Goal: Task Accomplishment & Management: Use online tool/utility

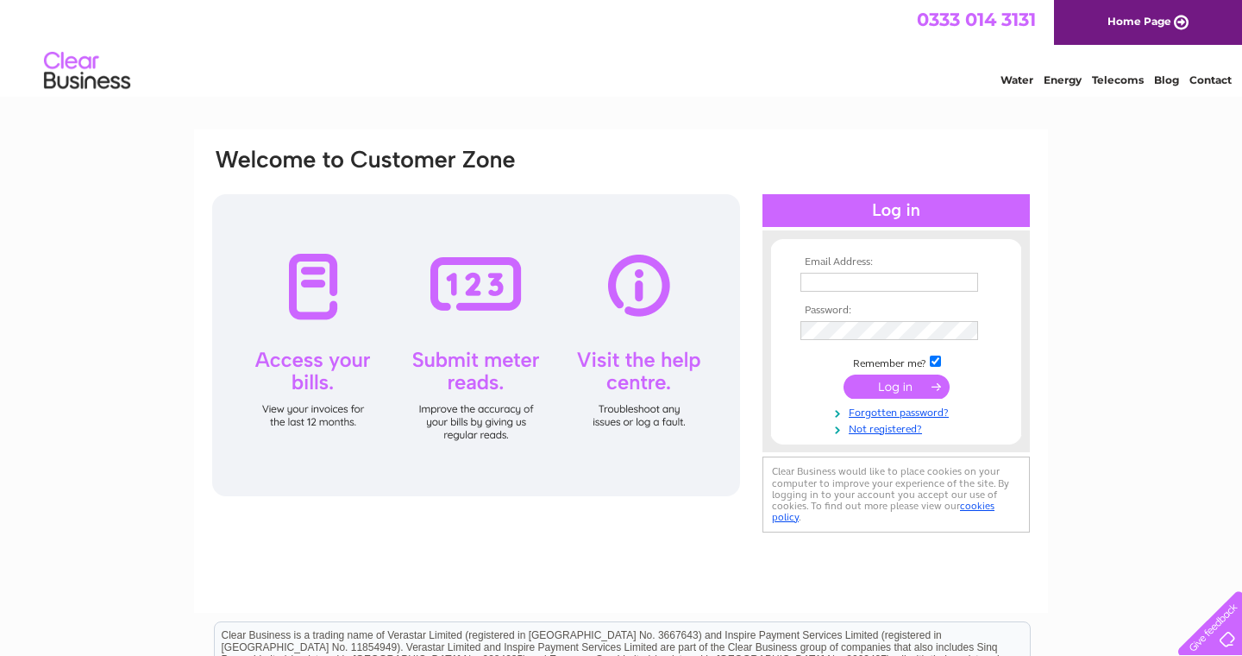
click at [939, 283] on input "text" at bounding box center [890, 282] width 178 height 19
type input "o"
type input "[EMAIL_ADDRESS][DOMAIN_NAME]"
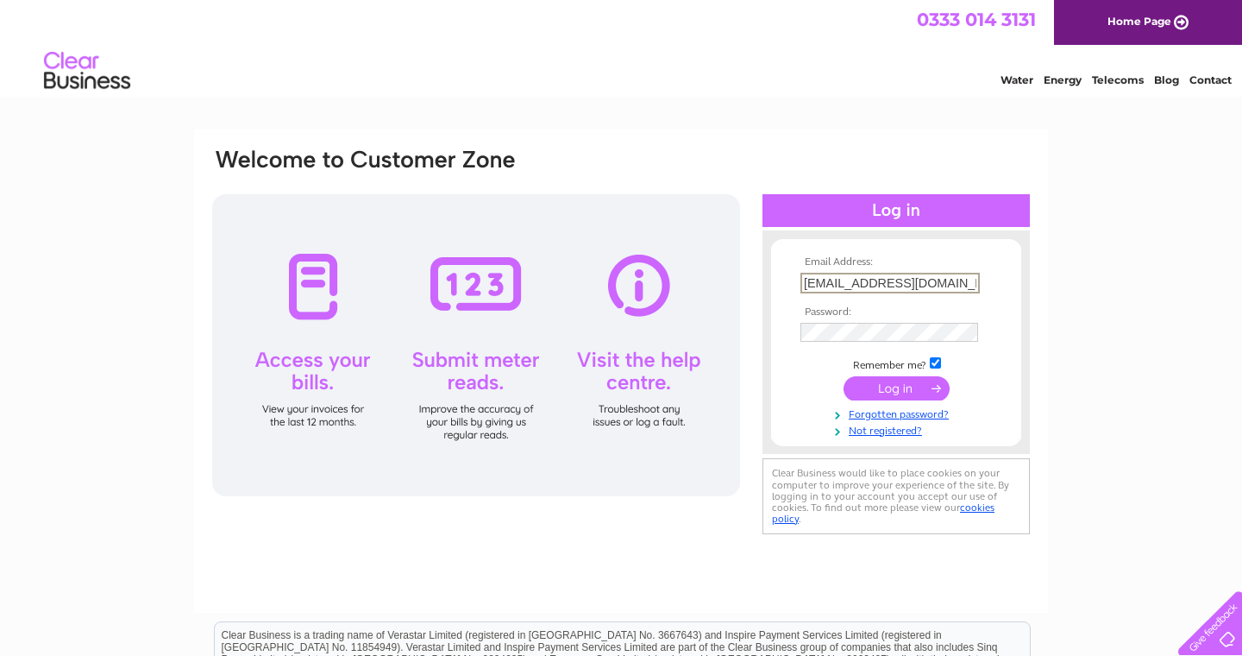
click at [937, 344] on tbody "Email Address: [EMAIL_ADDRESS][DOMAIN_NAME] Password: Remember me? Forgotten pa…" at bounding box center [896, 346] width 200 height 180
click at [905, 384] on input "submit" at bounding box center [897, 388] width 106 height 24
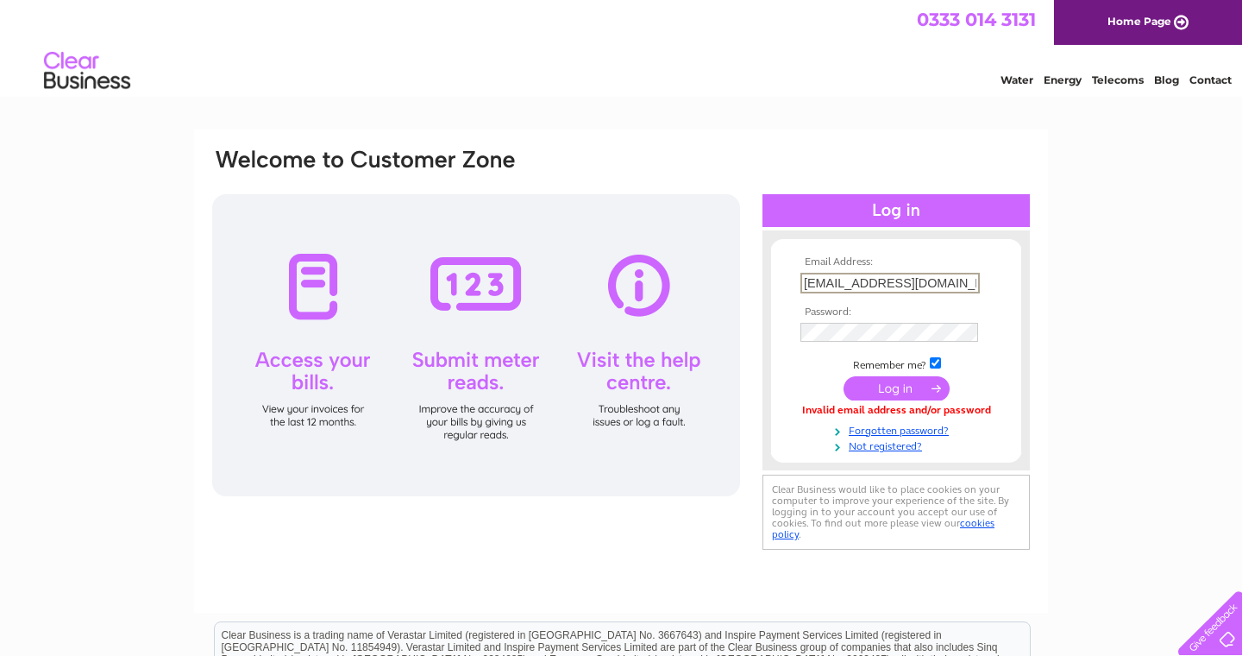
scroll to position [0, 49]
drag, startPoint x: 916, startPoint y: 284, endPoint x: 1043, endPoint y: 283, distance: 126.8
click at [1043, 283] on div "Email Address: orientalhouseincoatbridge@hotmail.com Password:" at bounding box center [621, 370] width 854 height 483
click at [1016, 303] on form "Email Address: orientalhouseincoatbridge@hotmail.com Password:" at bounding box center [896, 354] width 250 height 197
drag, startPoint x: 936, startPoint y: 283, endPoint x: 1027, endPoint y: 283, distance: 90.6
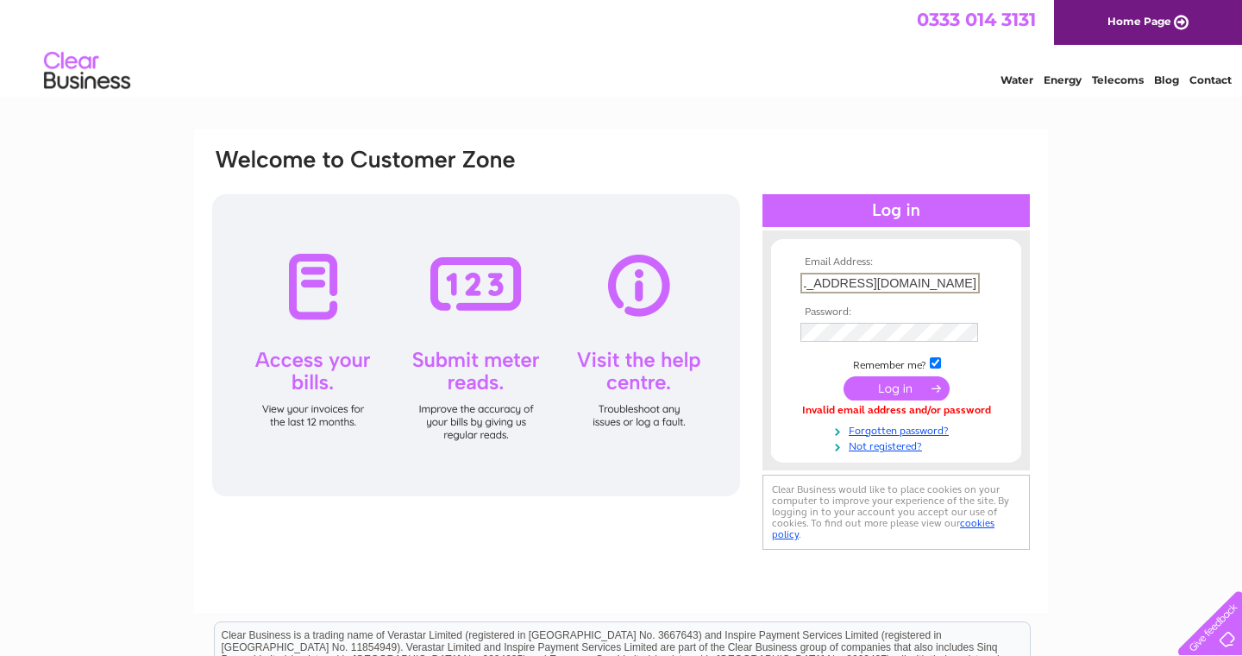
click at [1027, 283] on div "Email Address: orientalhouseincoatbridge@hotmail.com Password:" at bounding box center [896, 350] width 267 height 205
click at [1027, 292] on div "Email Address: orientalhouseincoatbridge@hotmail.com Password:" at bounding box center [896, 350] width 267 height 205
drag, startPoint x: 957, startPoint y: 286, endPoint x: 1026, endPoint y: 285, distance: 69.0
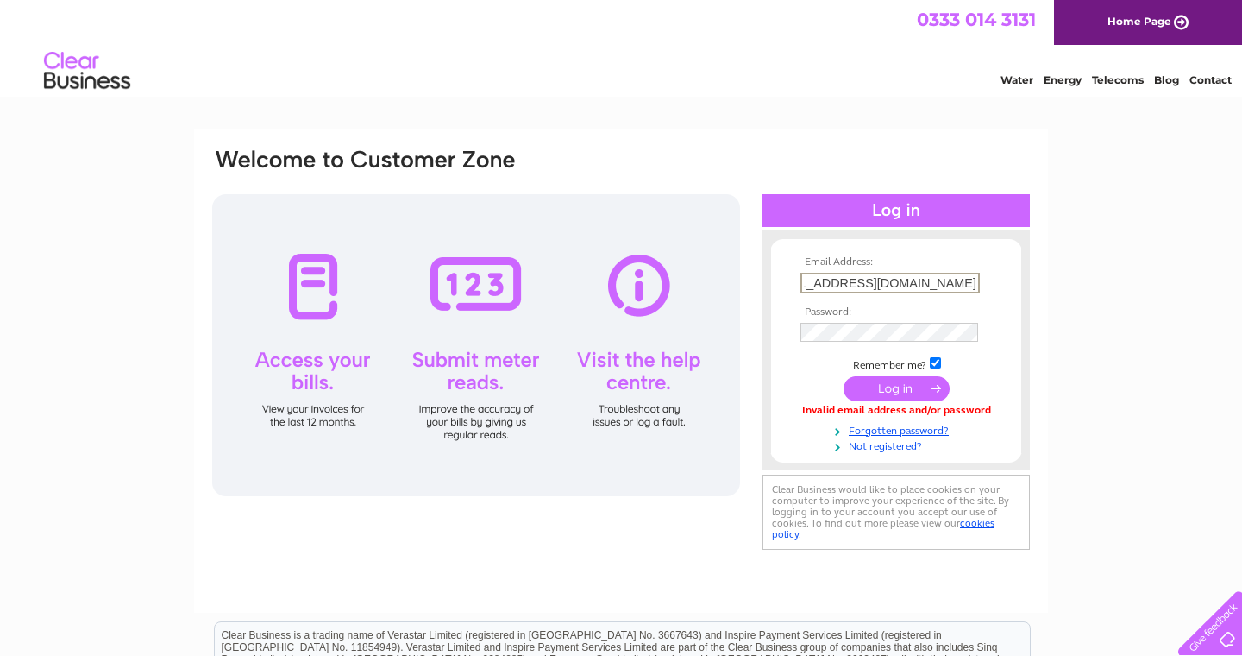
click at [1026, 285] on div "Email Address: orientalhouseincoatbridge@hotmail.com Password:" at bounding box center [896, 350] width 267 height 205
click at [1022, 298] on div "Email Address: orientalhouseincoatbridge@hotmail.com Password:" at bounding box center [896, 350] width 267 height 205
click at [905, 381] on input "submit" at bounding box center [897, 386] width 106 height 24
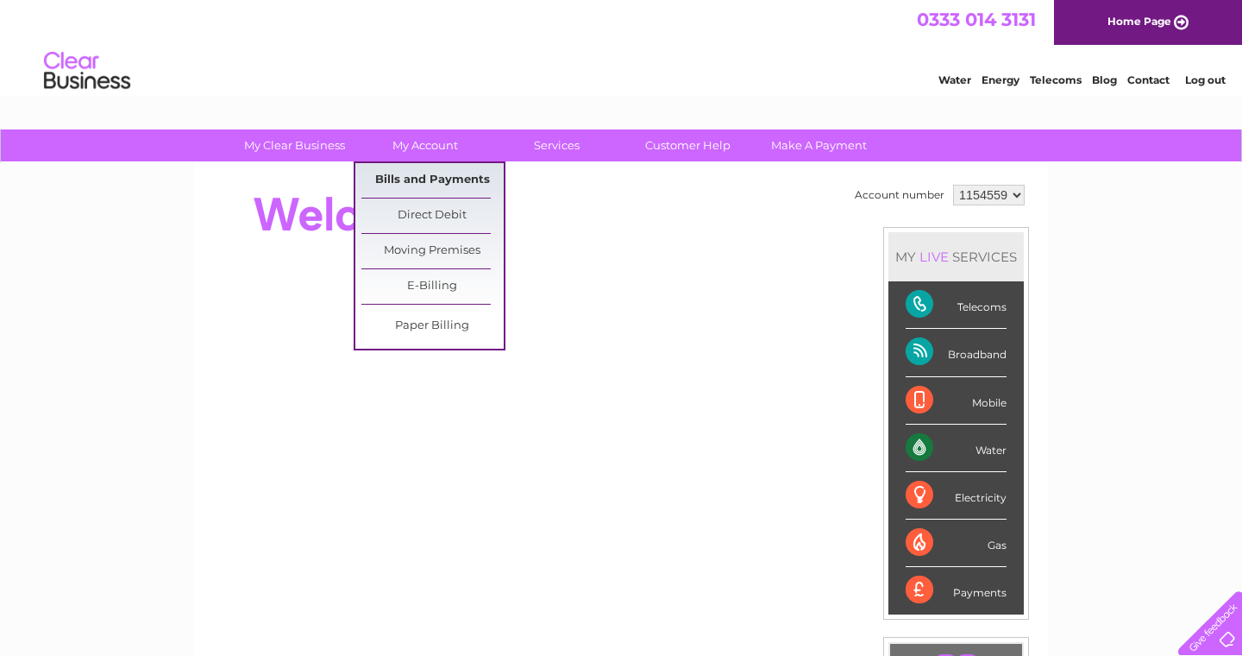
click at [430, 178] on link "Bills and Payments" at bounding box center [432, 180] width 142 height 35
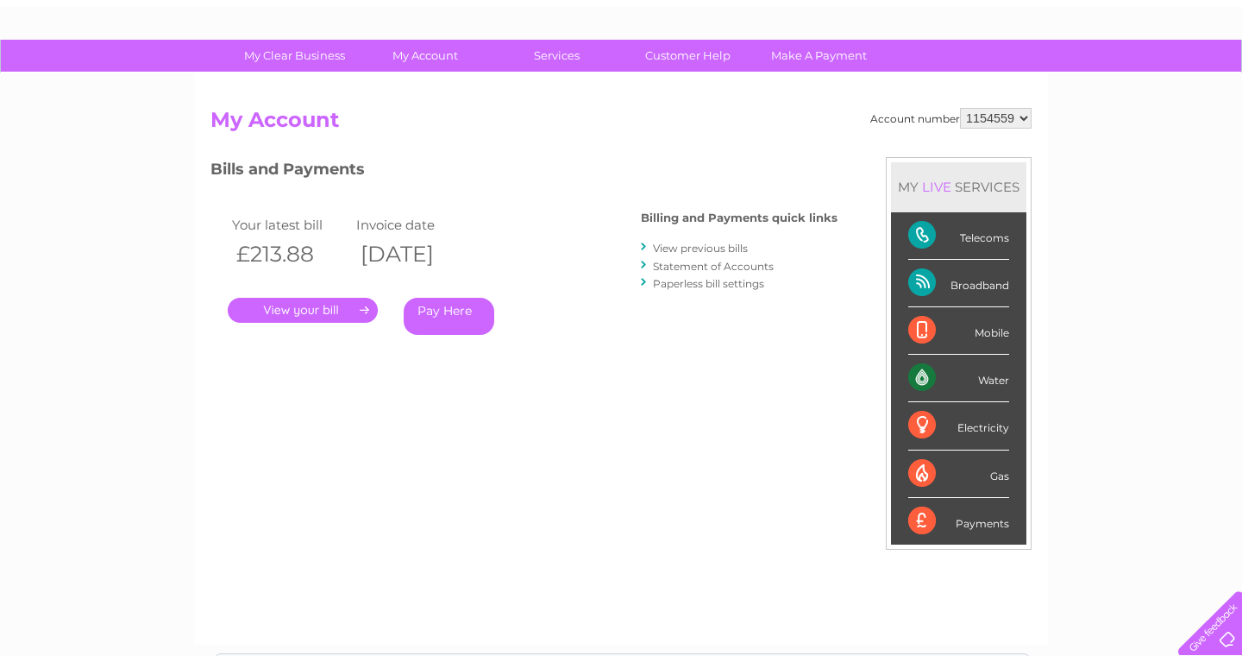
scroll to position [104, 0]
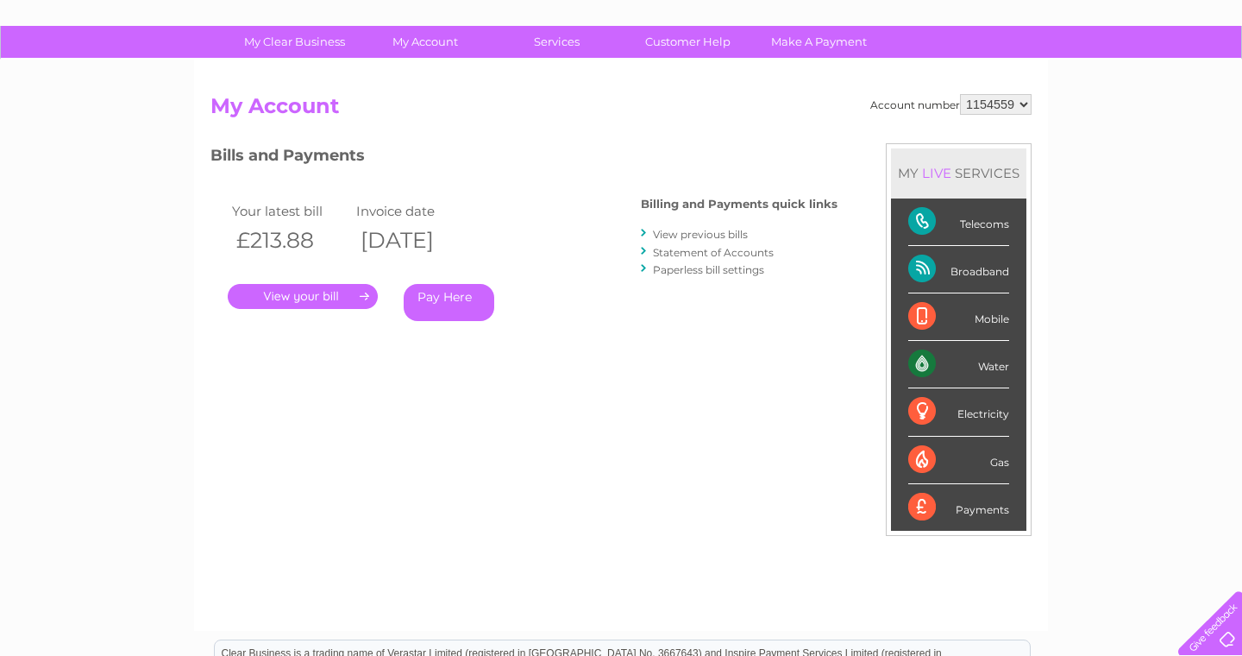
click at [698, 231] on link "View previous bills" at bounding box center [700, 234] width 95 height 13
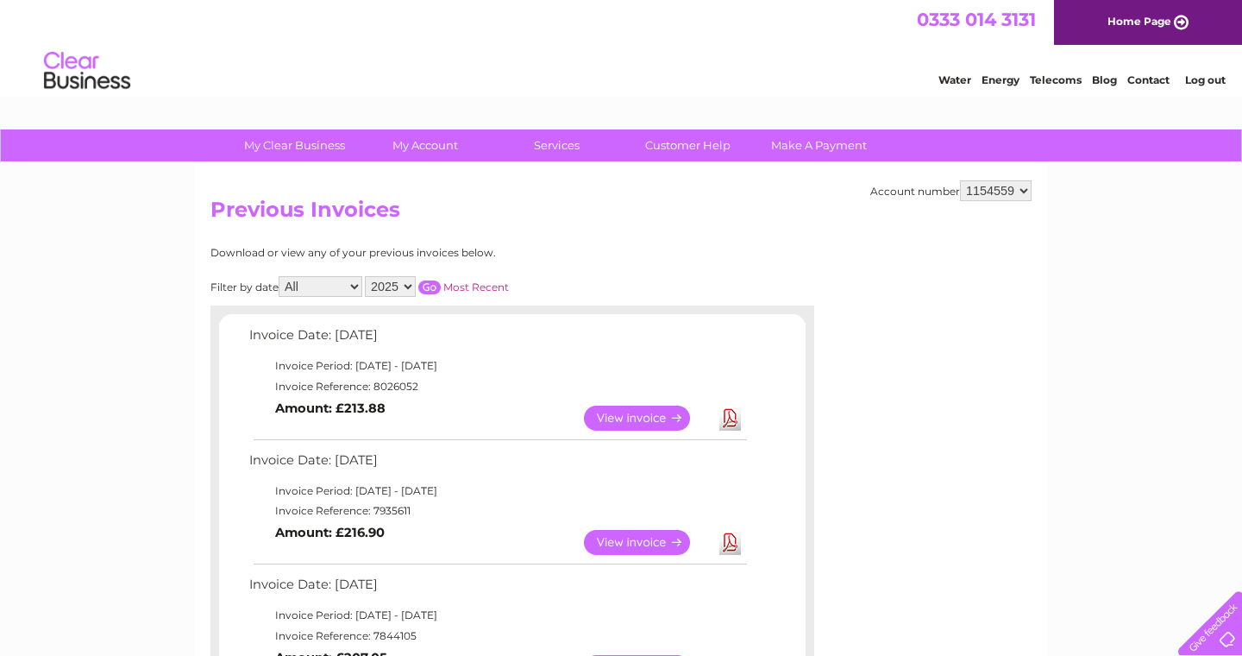
click at [630, 420] on link "View" at bounding box center [647, 417] width 127 height 25
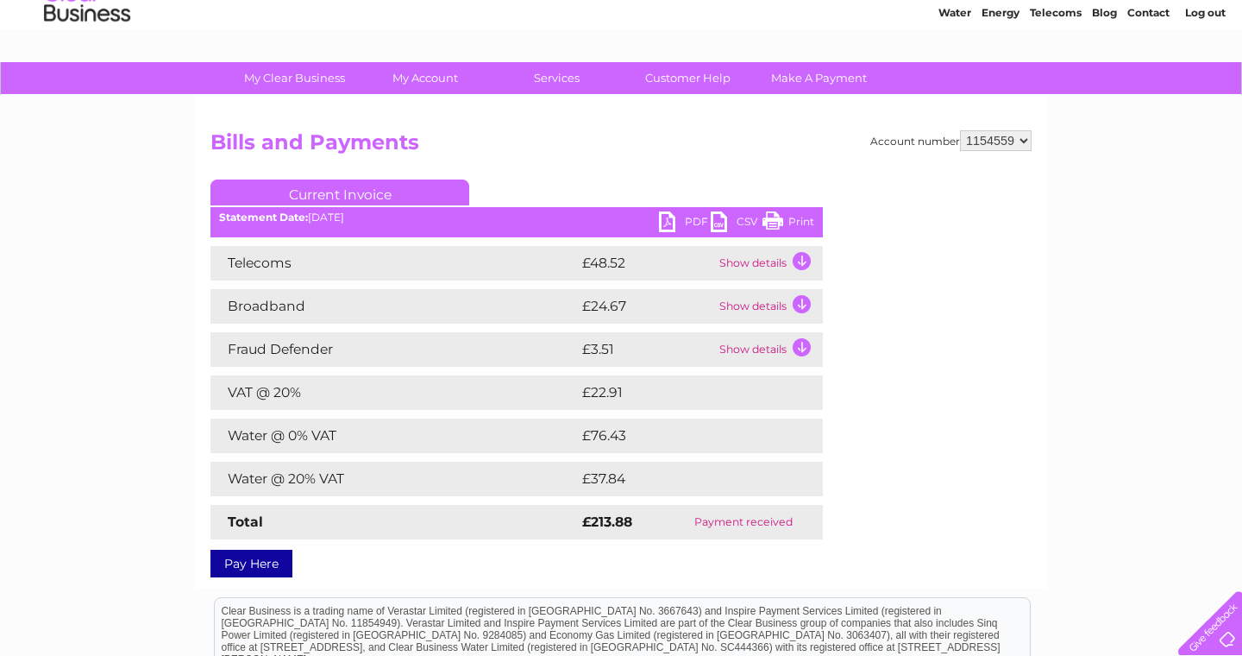
scroll to position [105, 0]
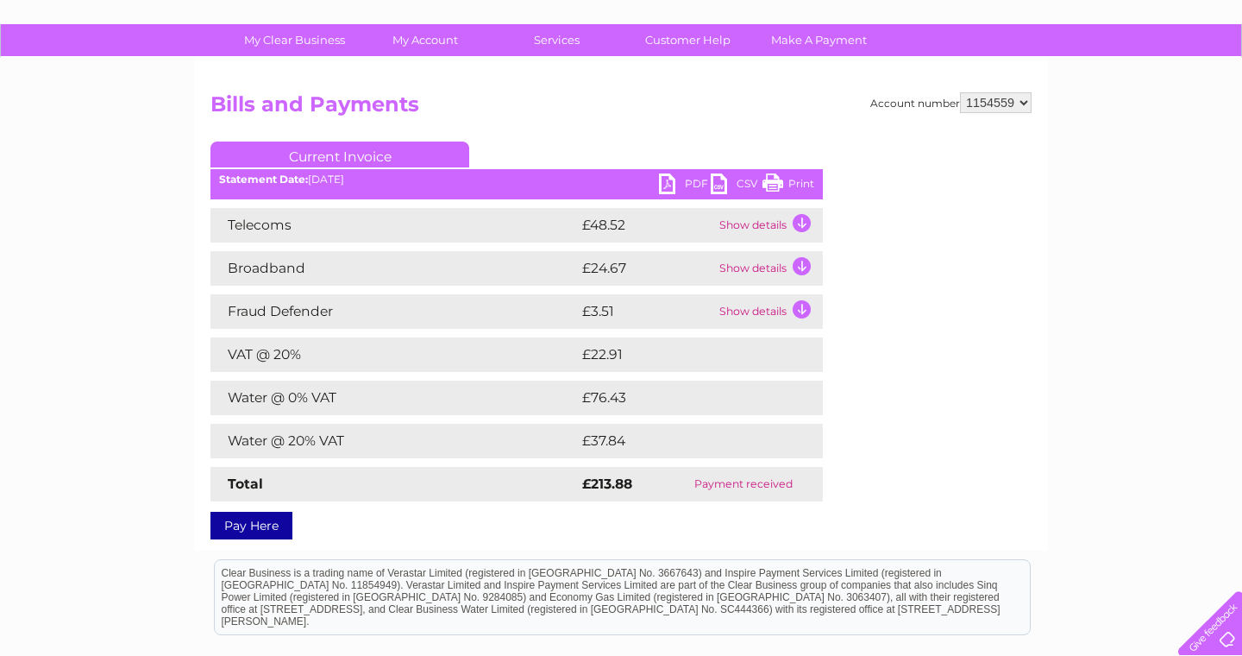
click at [800, 218] on td "Show details" at bounding box center [769, 225] width 108 height 35
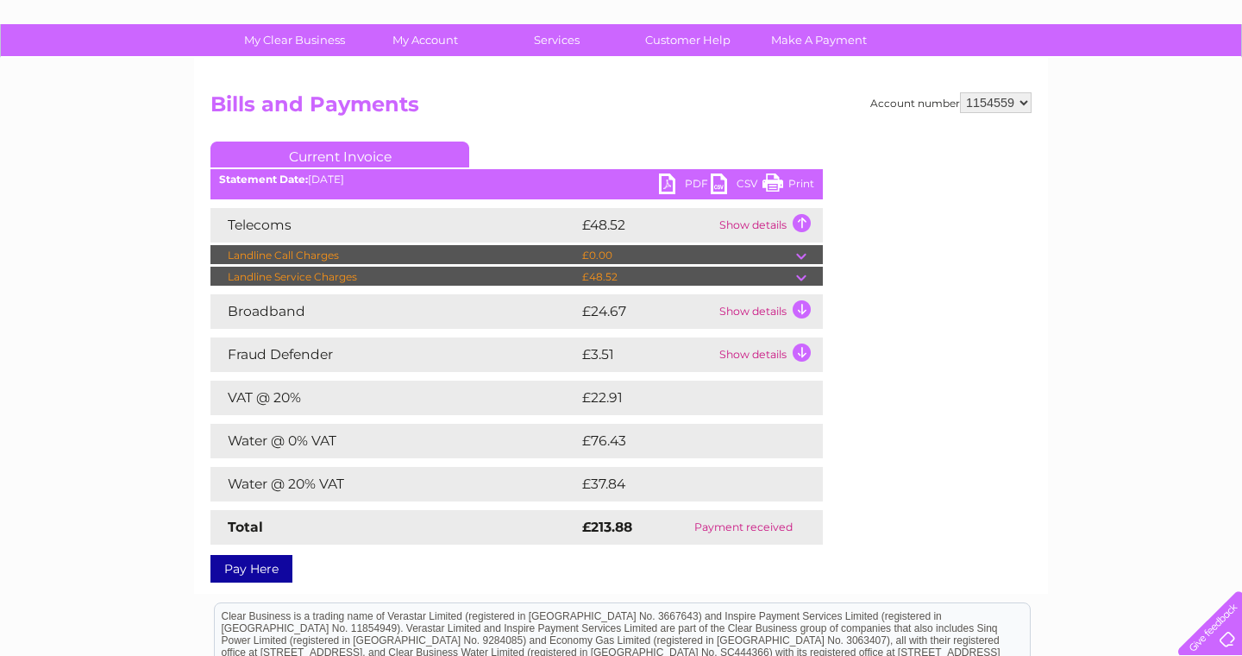
scroll to position [172, 0]
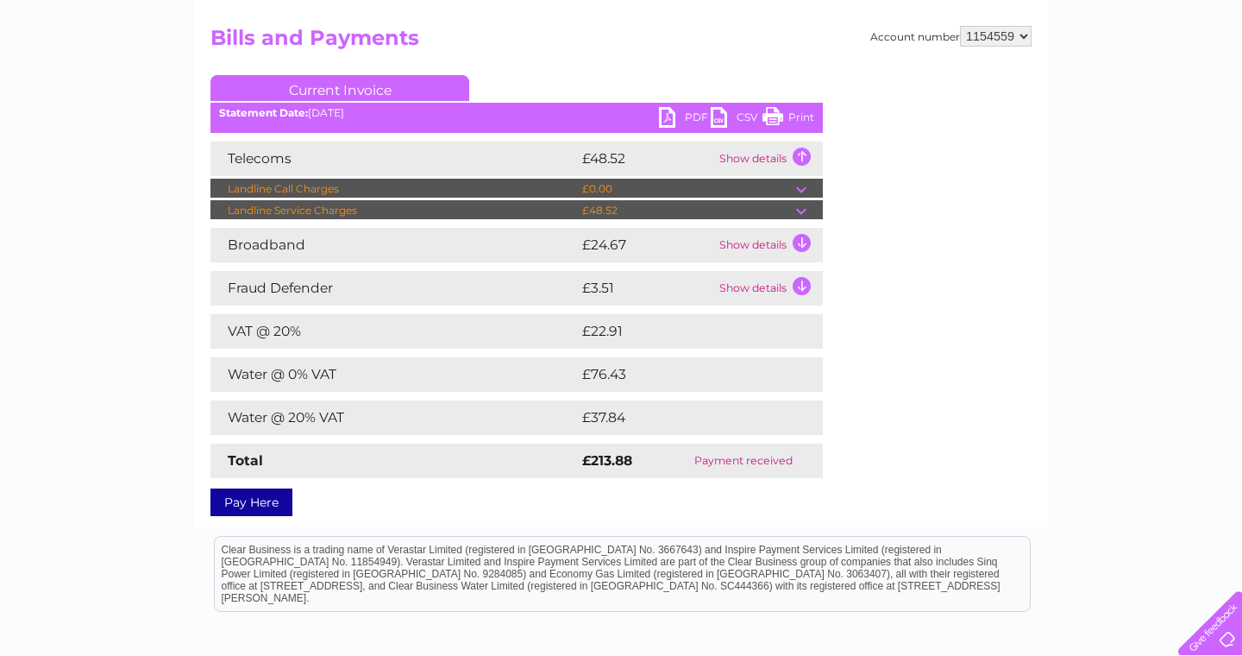
click at [798, 252] on td "Show details" at bounding box center [769, 245] width 108 height 35
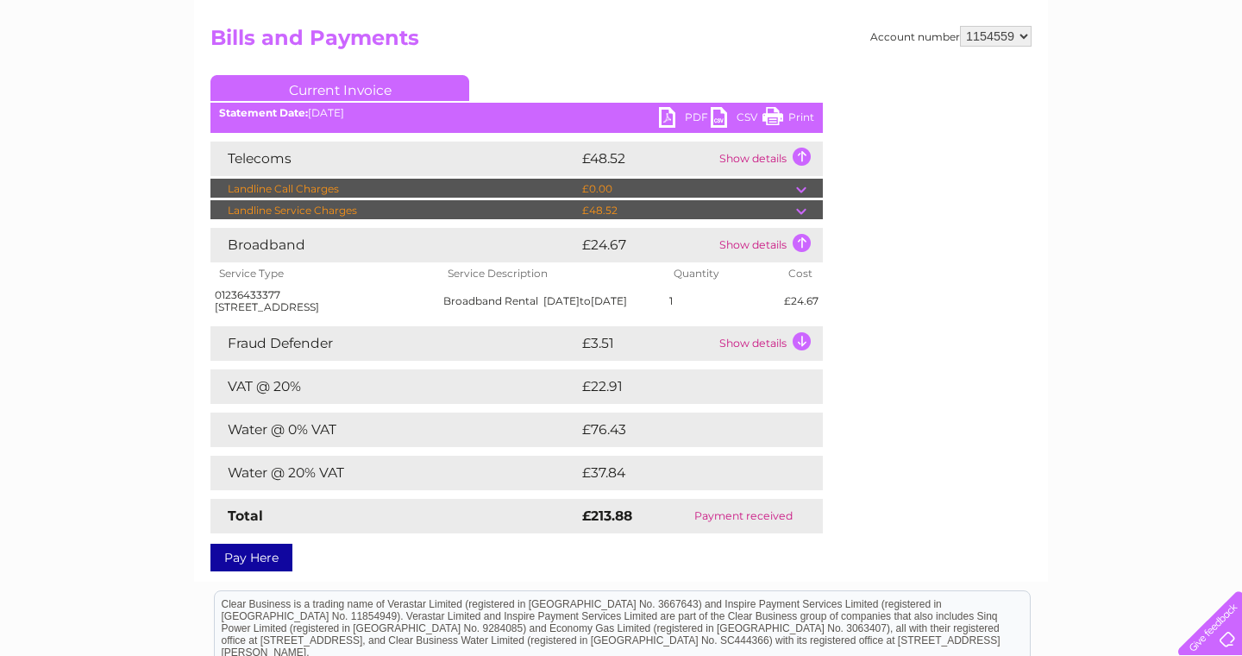
click at [807, 207] on td at bounding box center [809, 210] width 27 height 21
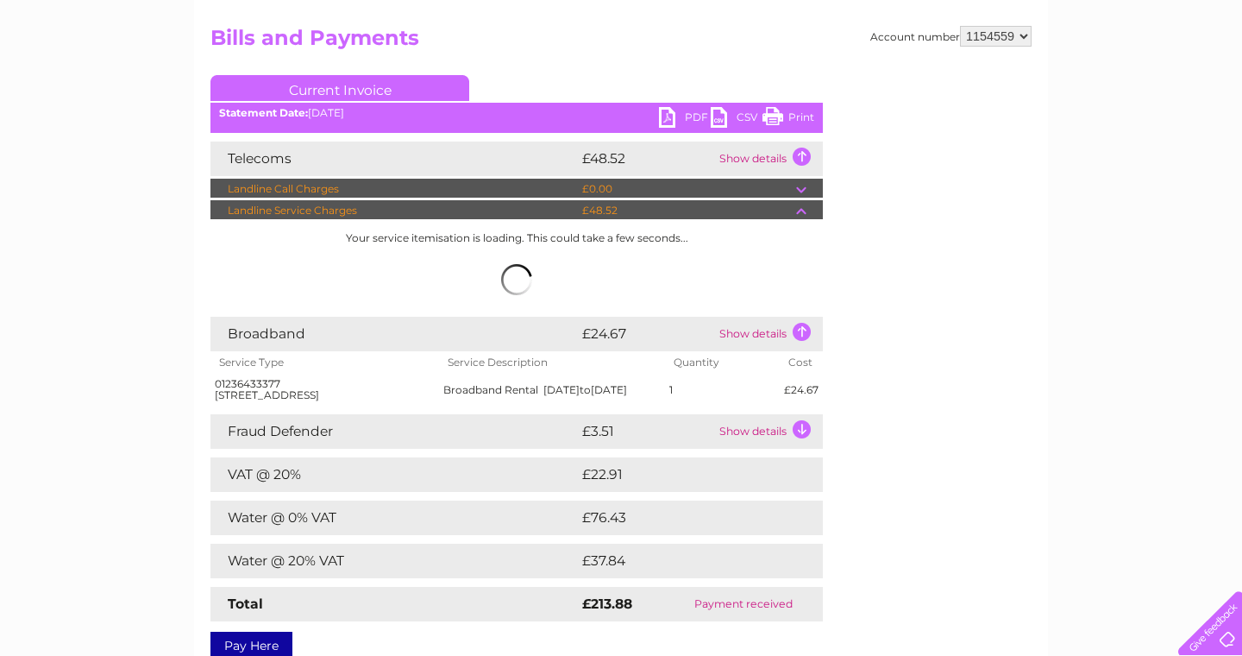
click at [807, 207] on td at bounding box center [809, 210] width 27 height 21
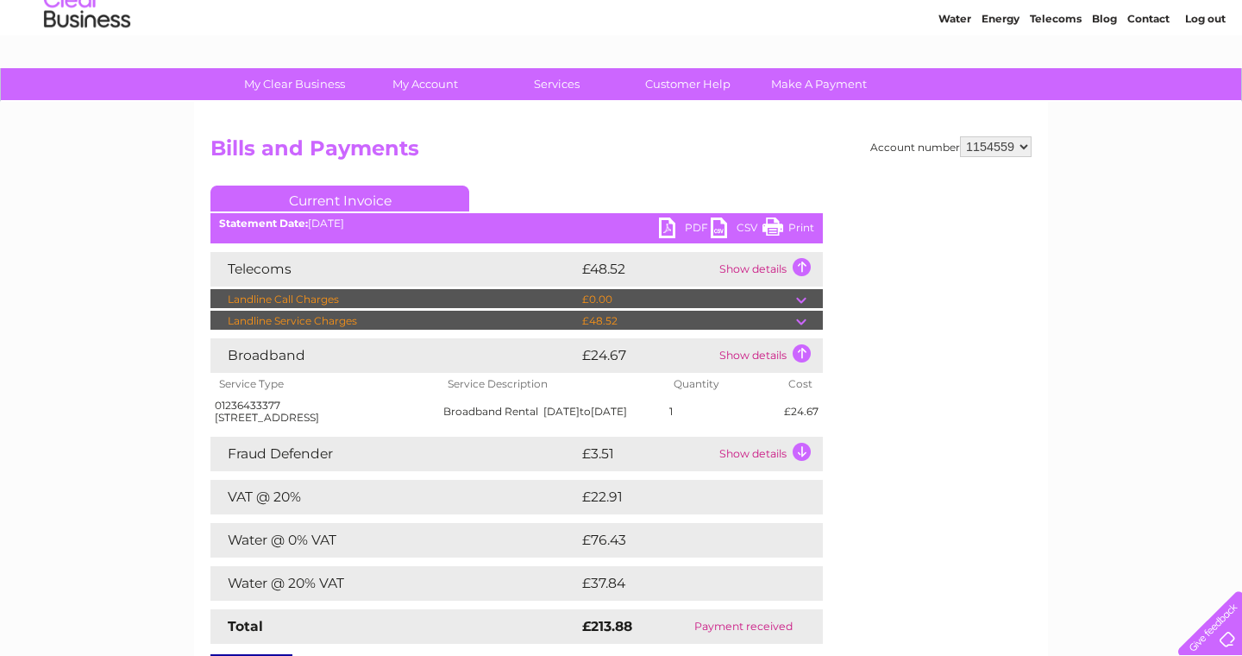
scroll to position [0, 0]
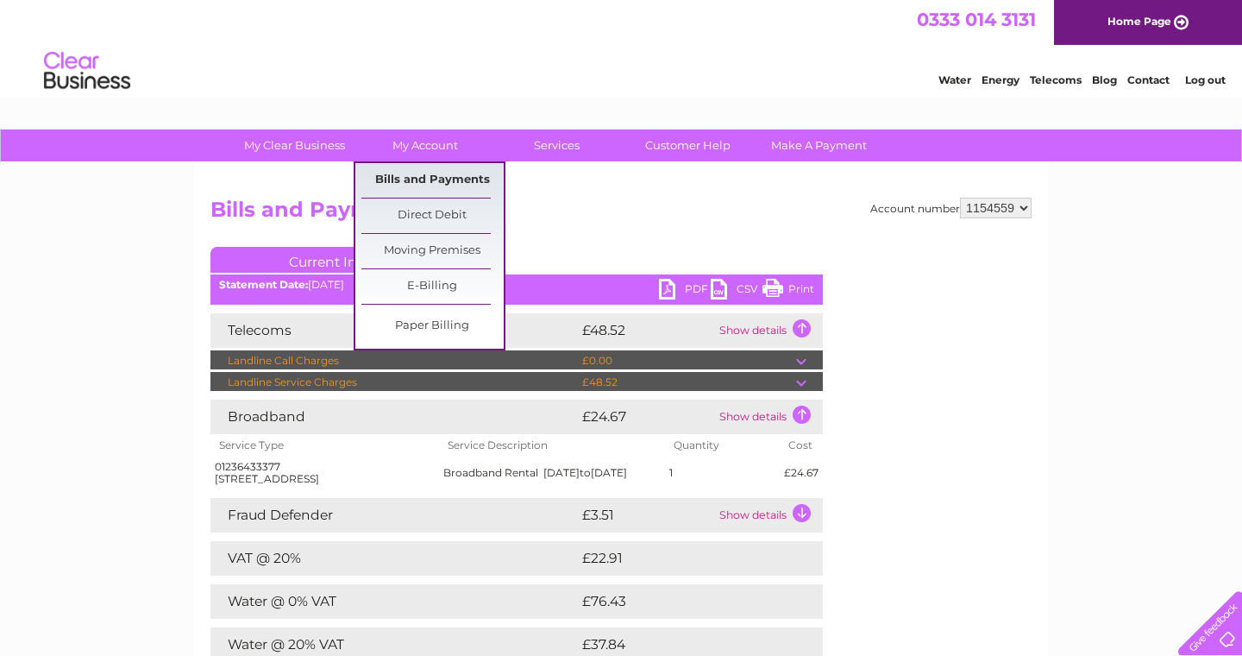
click at [430, 179] on link "Bills and Payments" at bounding box center [432, 180] width 142 height 35
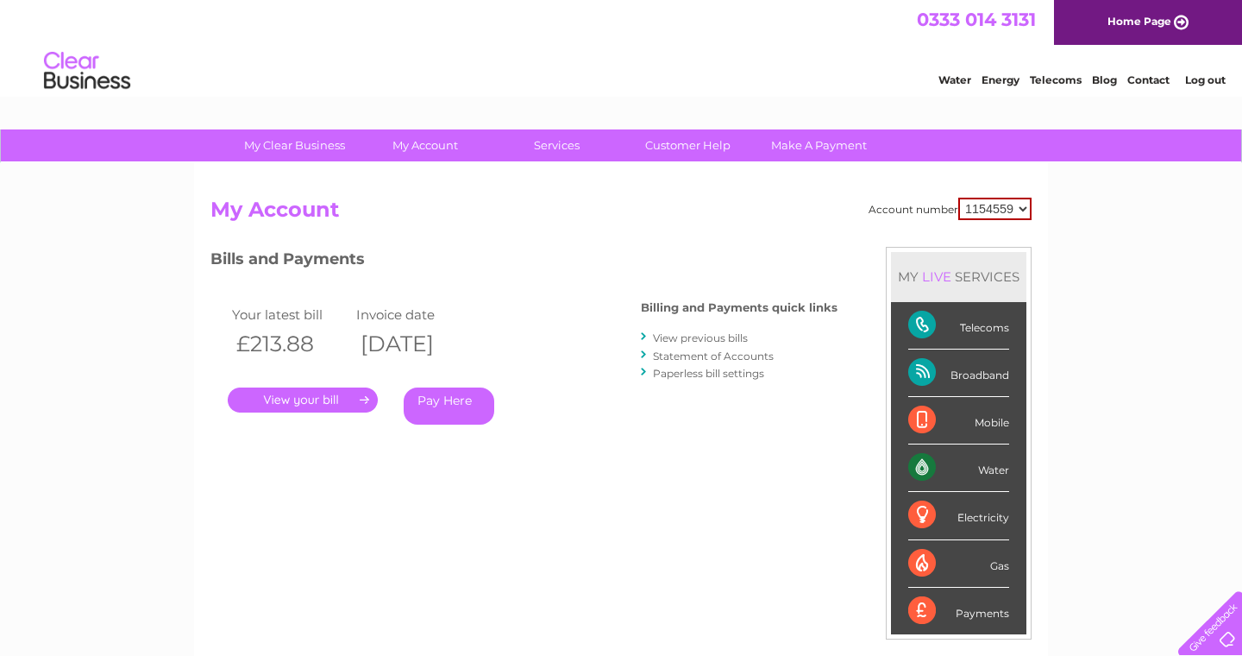
click at [701, 191] on div "Account number 1154559 My Account MY LIVE SERVICES Telecoms Broadband Mobile Wa…" at bounding box center [621, 448] width 854 height 571
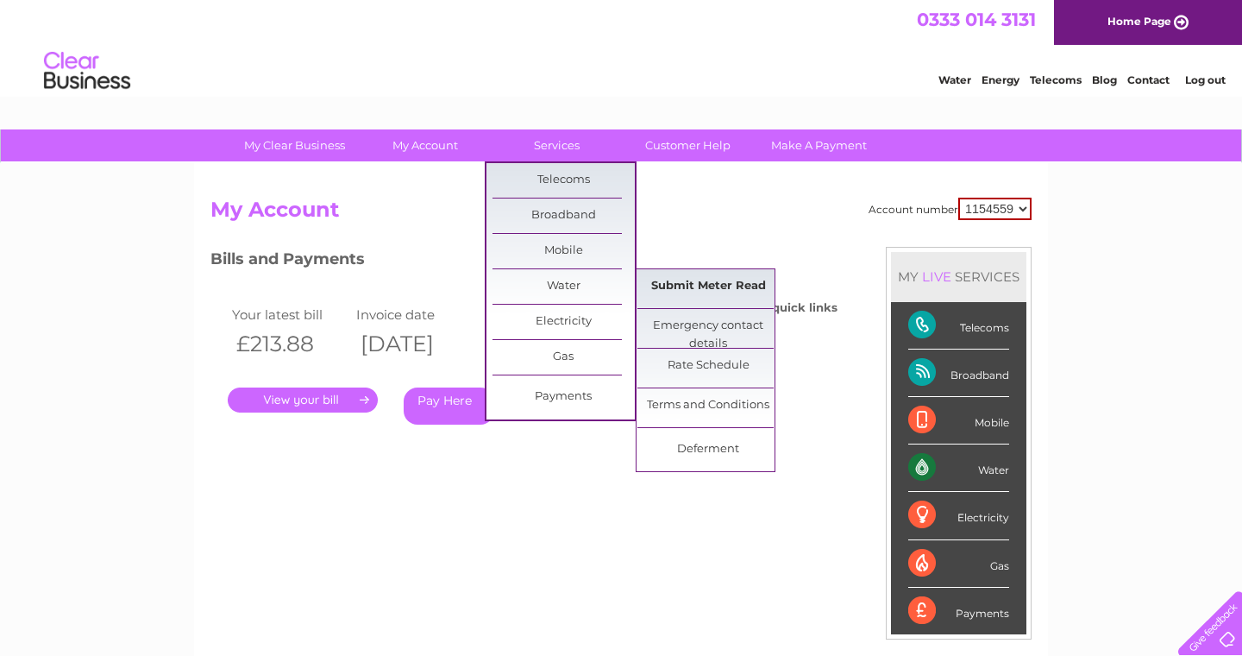
click at [683, 279] on link "Submit Meter Read" at bounding box center [708, 286] width 142 height 35
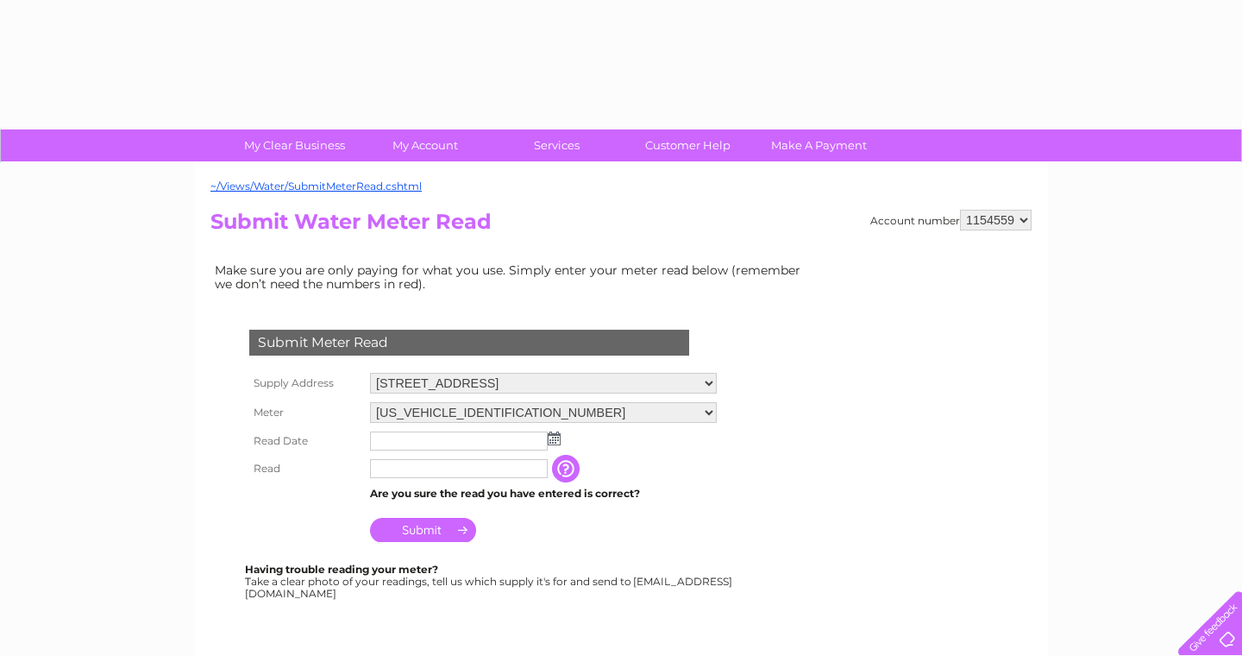
click at [700, 423] on td "06ELSTER17T018369" at bounding box center [543, 412] width 355 height 29
click at [694, 415] on select "06ELSTER17T018369" at bounding box center [543, 412] width 347 height 21
